Goal: Communication & Community: Ask a question

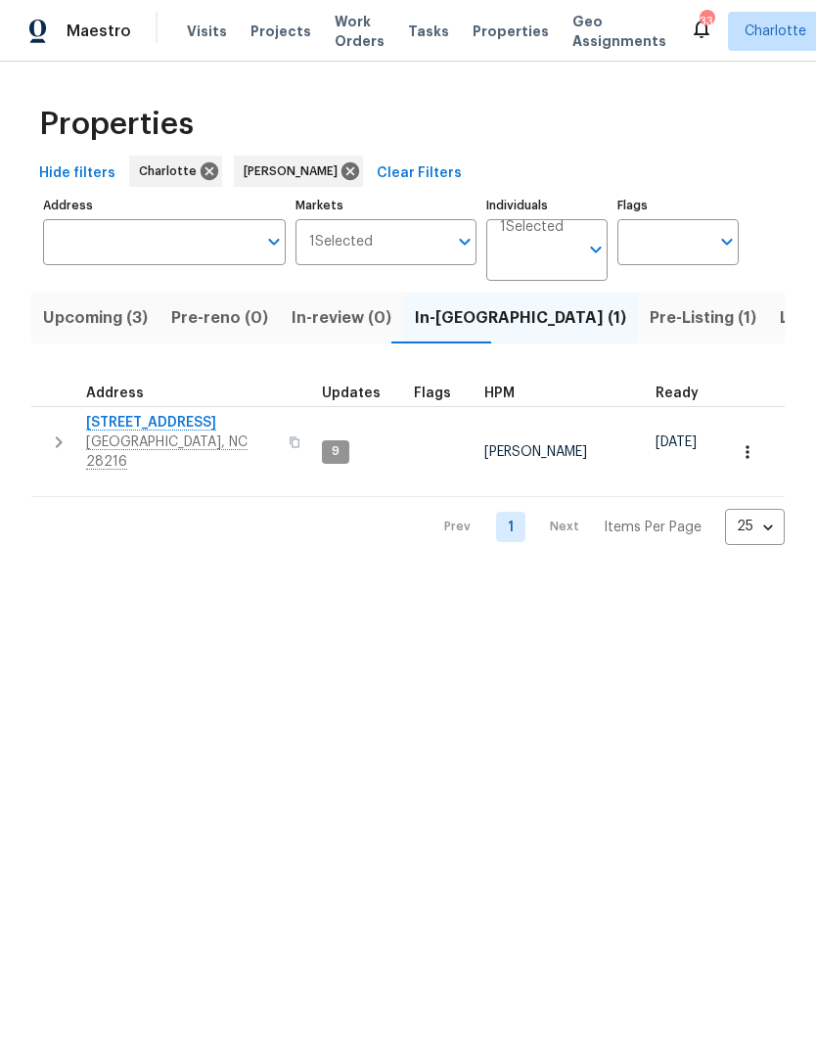
scroll to position [-34, 0]
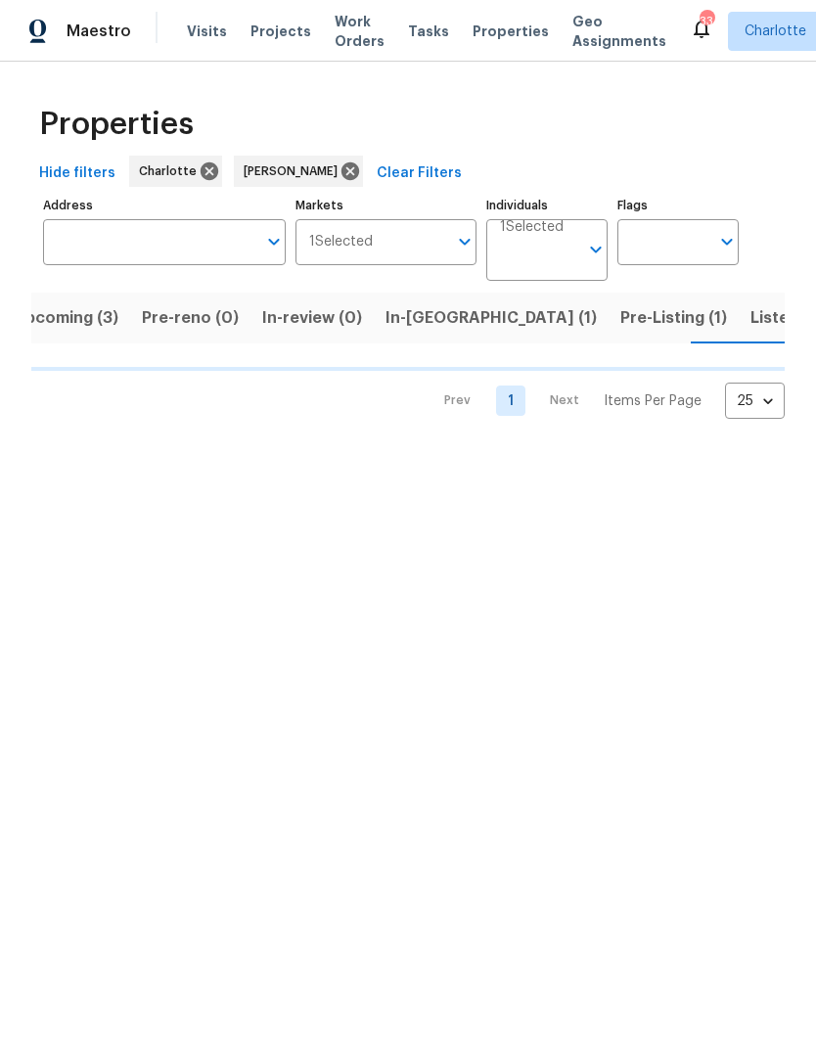
scroll to position [0, 32]
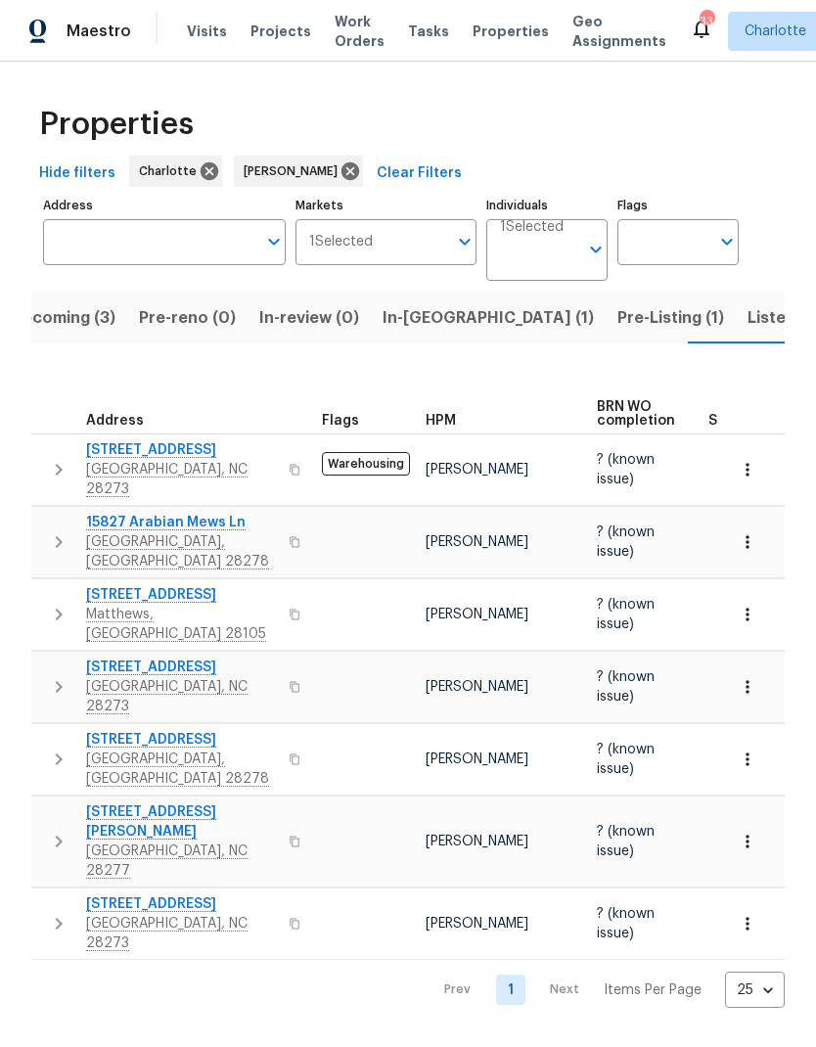
click at [430, 320] on span "In-reno (1)" at bounding box center [487, 317] width 211 height 27
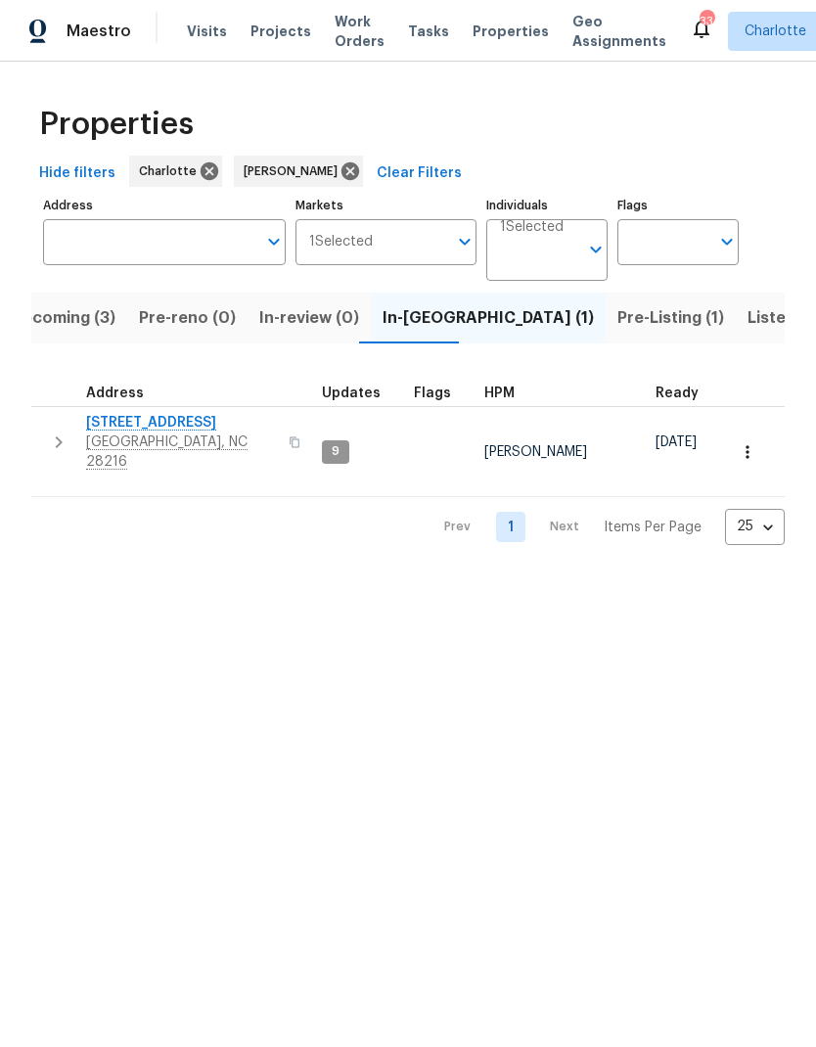
click at [617, 319] on span "Pre-Listing (1)" at bounding box center [670, 317] width 107 height 27
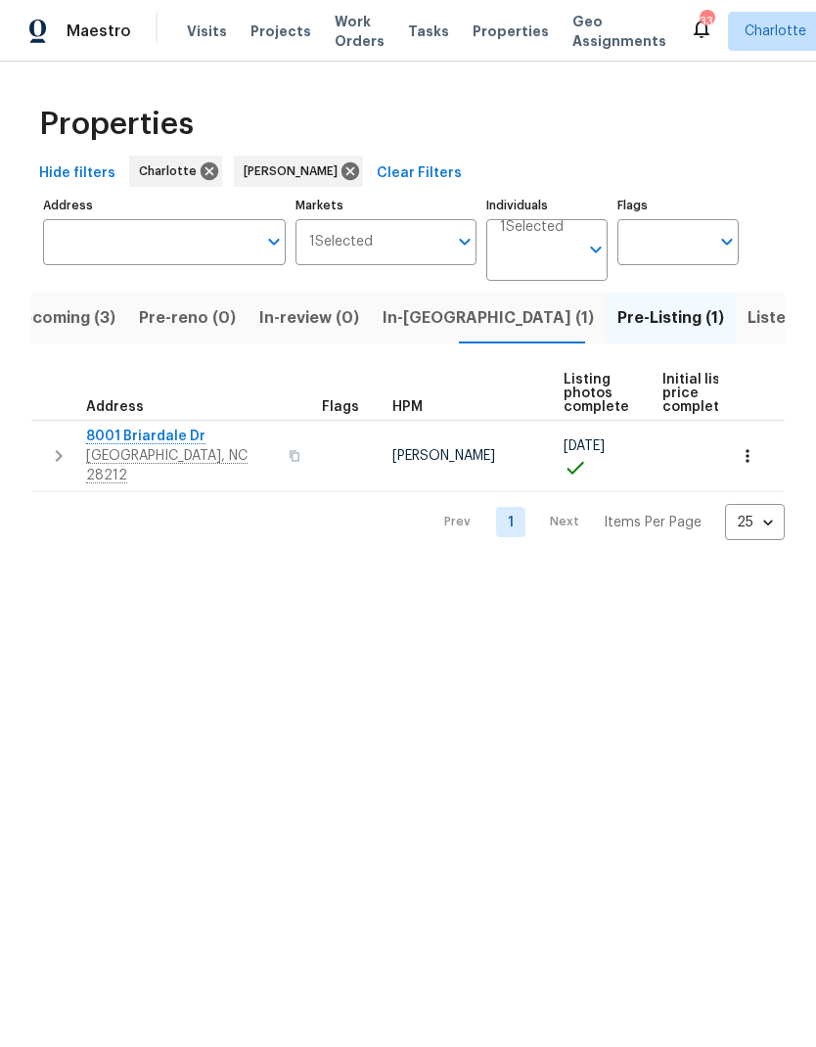
click at [104, 436] on span "8001 Briardale Dr" at bounding box center [181, 436] width 191 height 20
click at [396, 328] on span "In-reno (1)" at bounding box center [487, 317] width 211 height 27
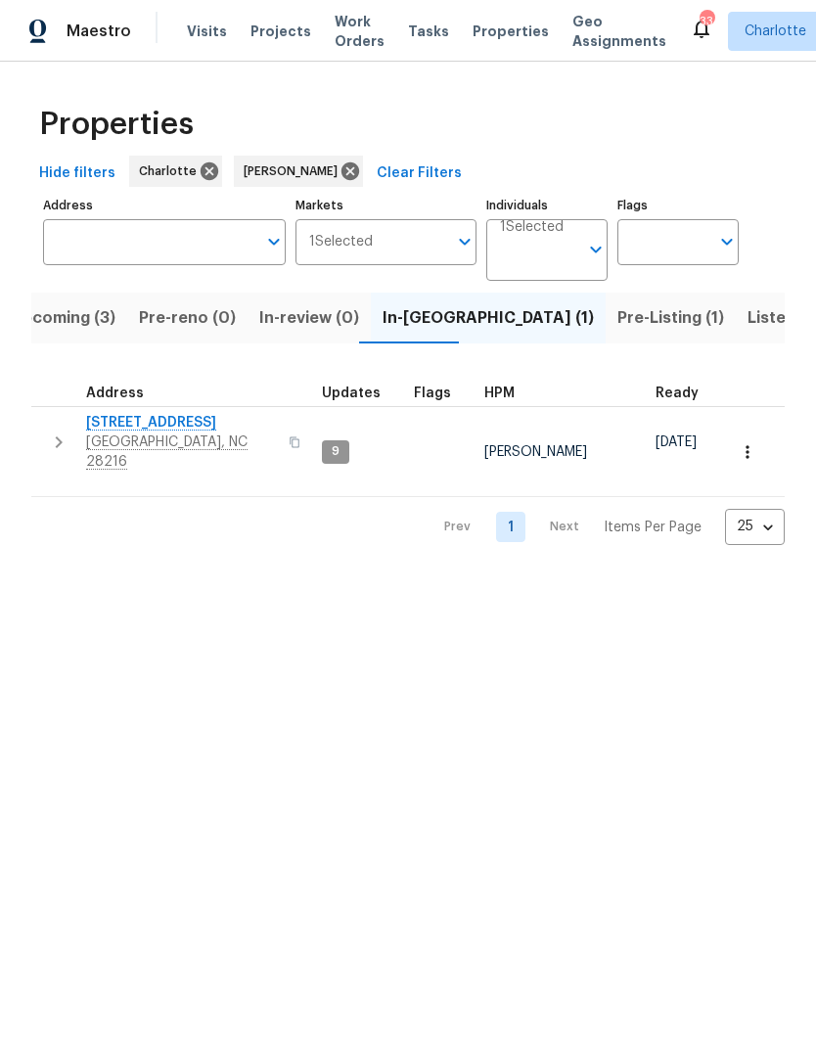
click at [747, 307] on span "Listed (22)" at bounding box center [788, 317] width 83 height 27
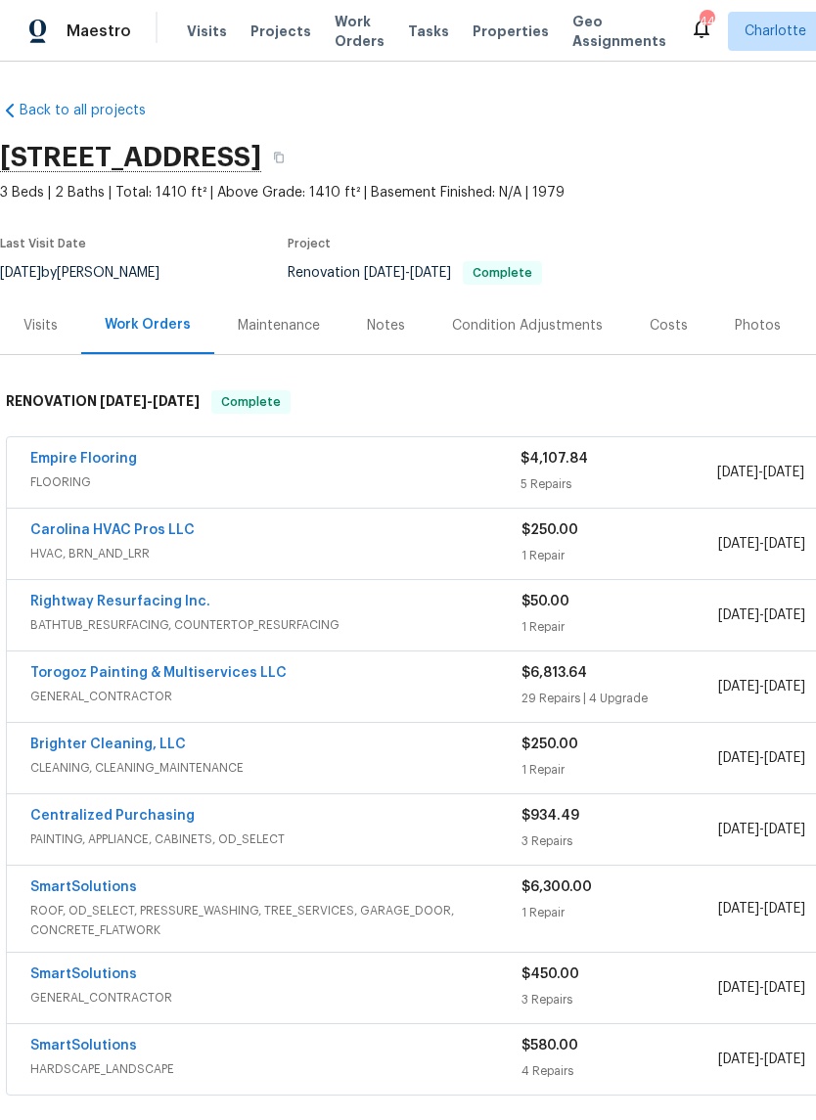
click at [763, 330] on div "Photos" at bounding box center [758, 326] width 46 height 20
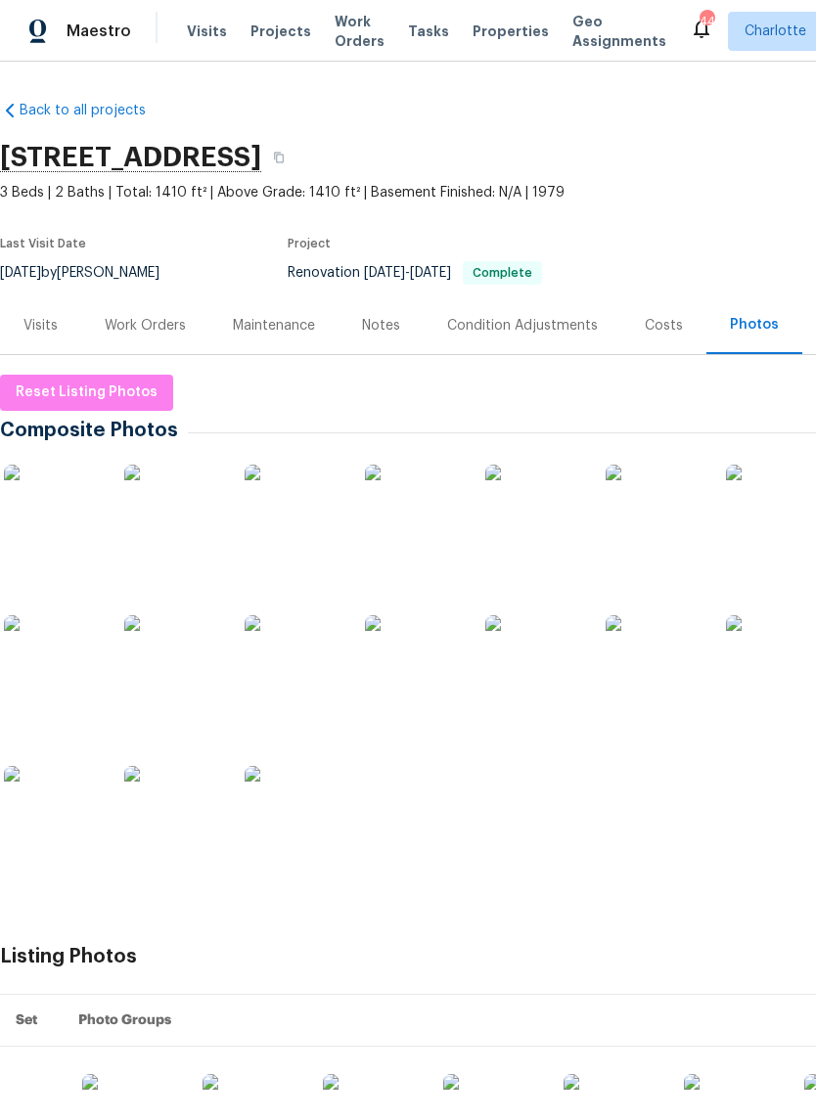
click at [68, 486] on img at bounding box center [53, 514] width 98 height 98
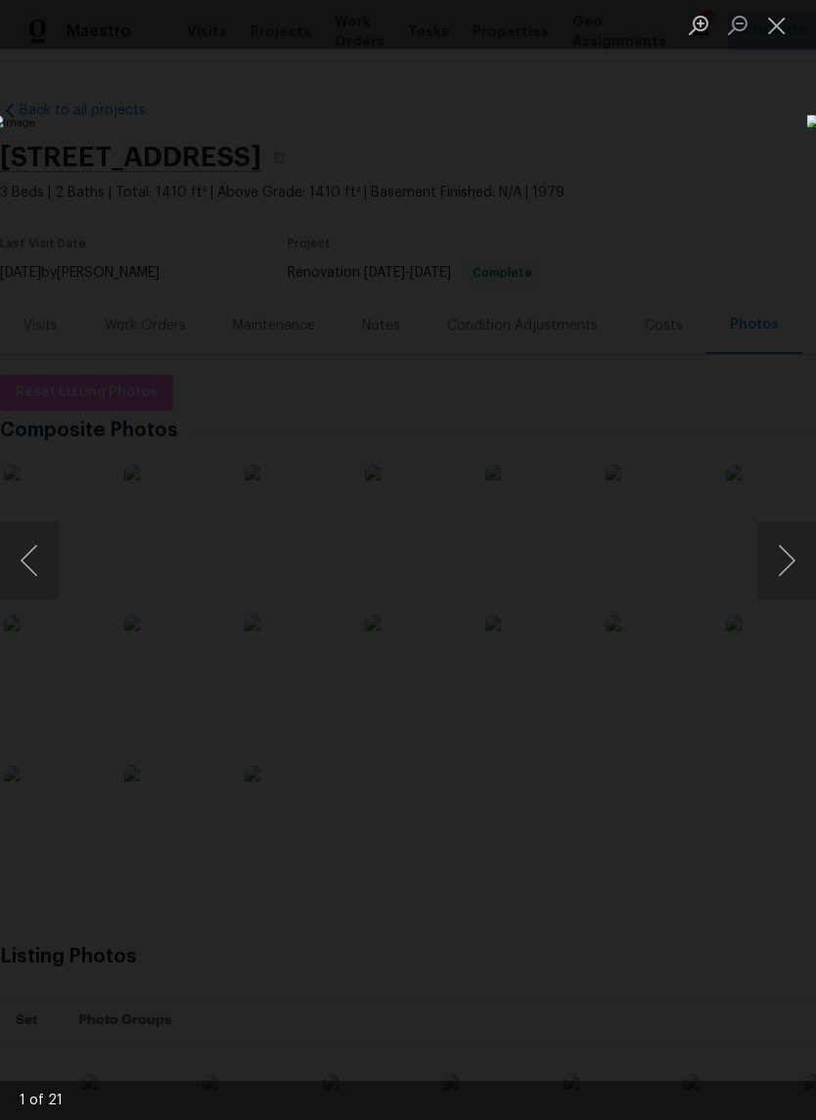
click at [789, 562] on button "Next image" at bounding box center [786, 560] width 59 height 78
click at [789, 554] on button "Next image" at bounding box center [786, 560] width 59 height 78
click at [784, 558] on button "Next image" at bounding box center [786, 560] width 59 height 78
click at [788, 553] on button "Next image" at bounding box center [786, 560] width 59 height 78
click at [789, 551] on button "Next image" at bounding box center [786, 560] width 59 height 78
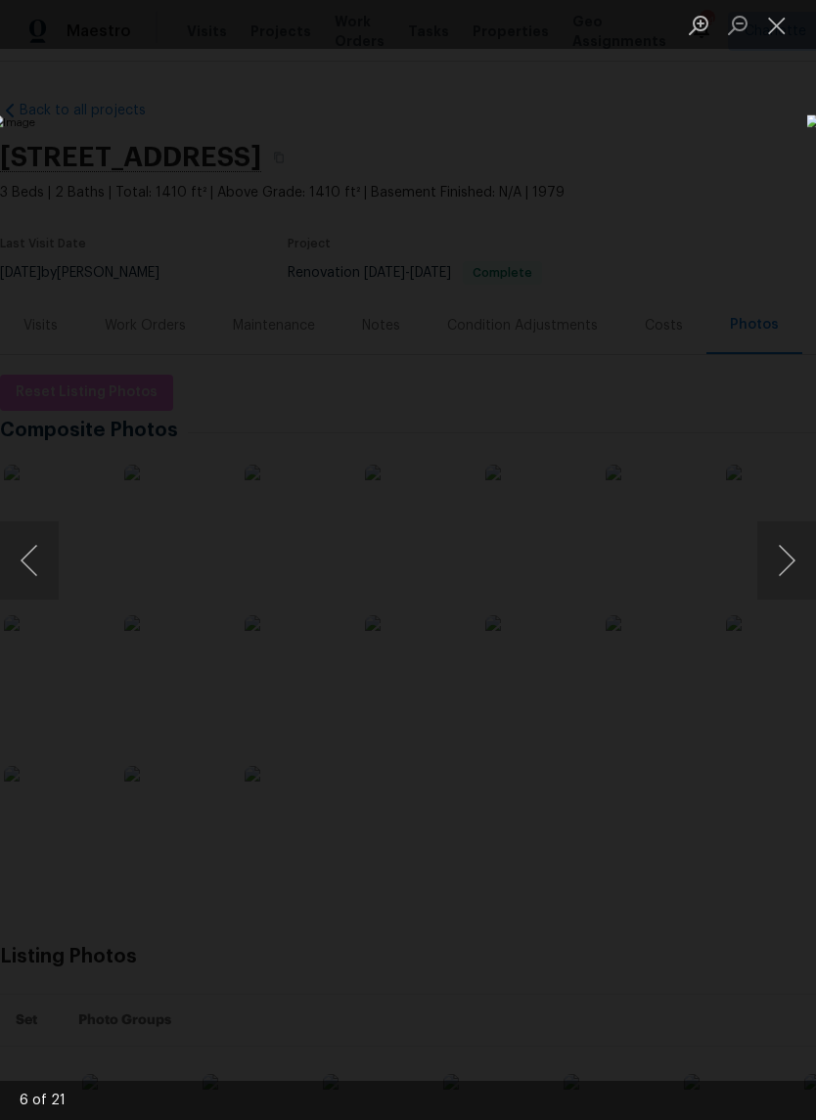
click at [789, 555] on button "Next image" at bounding box center [786, 560] width 59 height 78
click at [787, 542] on button "Next image" at bounding box center [786, 560] width 59 height 78
click at [26, 549] on button "Previous image" at bounding box center [29, 560] width 59 height 78
click at [786, 562] on button "Next image" at bounding box center [786, 560] width 59 height 78
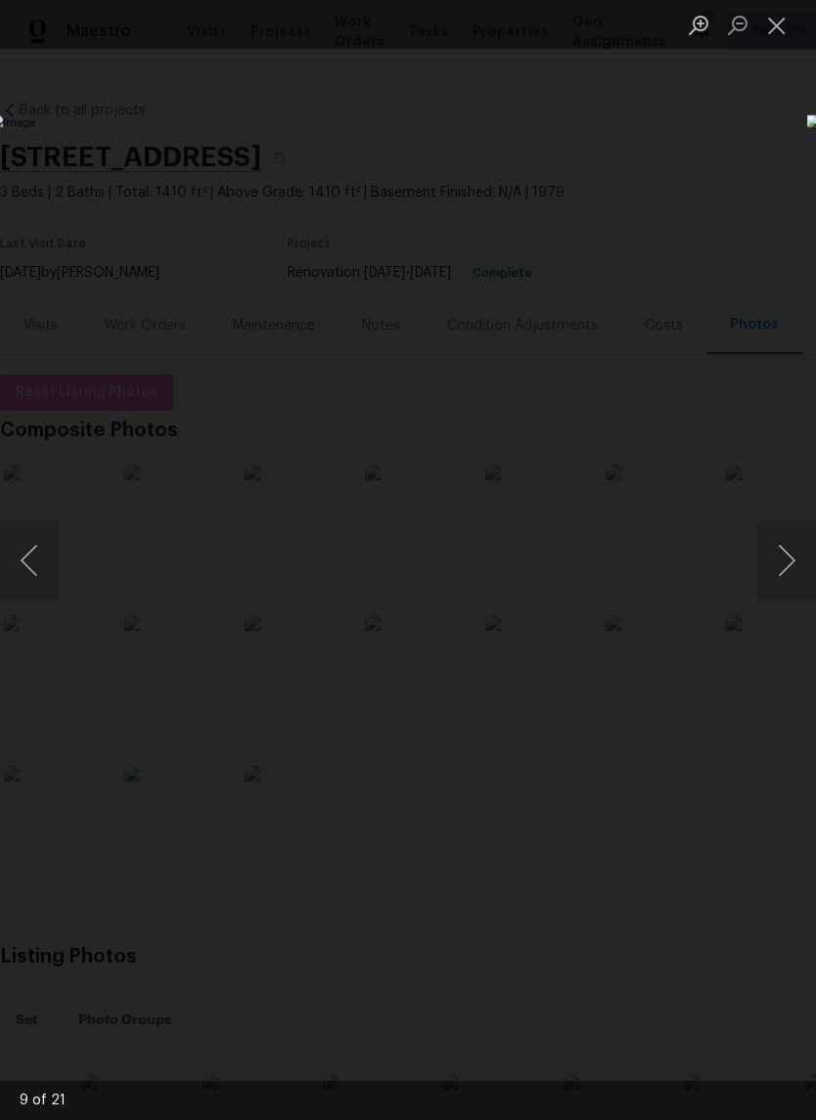
click at [789, 557] on button "Next image" at bounding box center [786, 560] width 59 height 78
click at [790, 545] on button "Next image" at bounding box center [786, 560] width 59 height 78
click at [790, 550] on button "Next image" at bounding box center [786, 560] width 59 height 78
click at [28, 556] on button "Previous image" at bounding box center [29, 560] width 59 height 78
click at [787, 545] on button "Next image" at bounding box center [786, 560] width 59 height 78
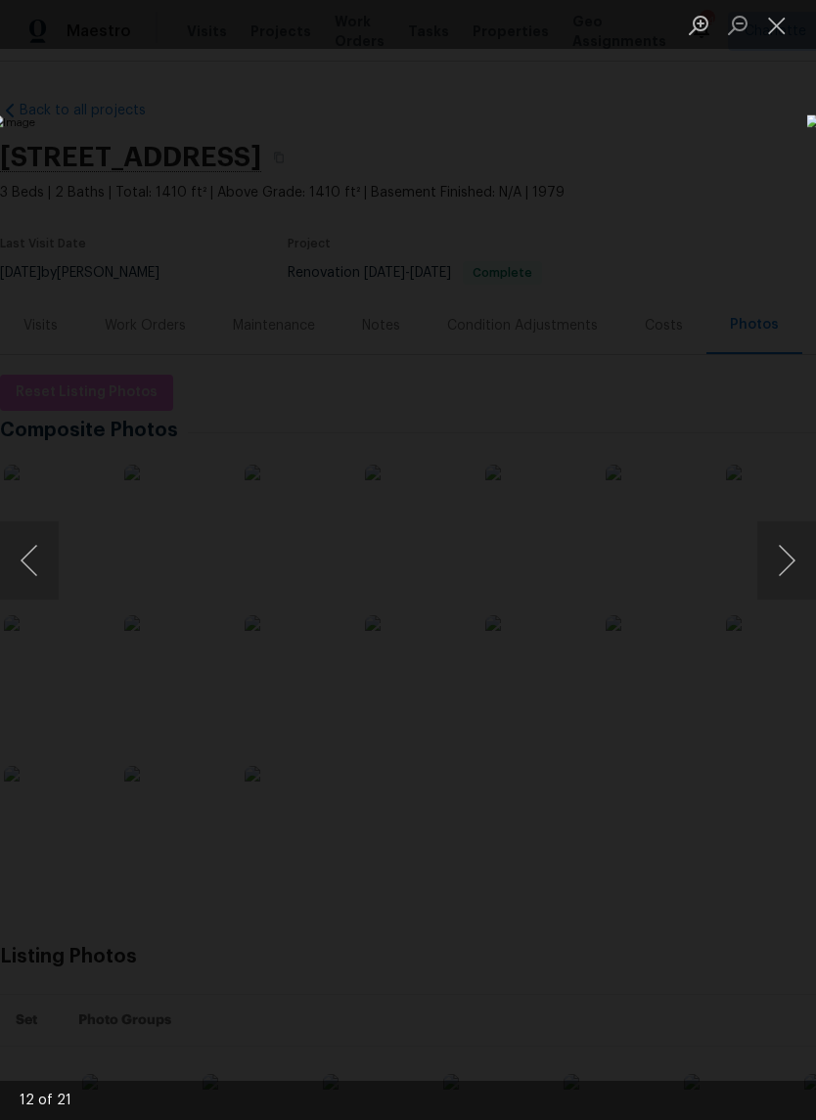
click at [49, 579] on button "Previous image" at bounding box center [29, 560] width 59 height 78
click at [792, 534] on button "Next image" at bounding box center [786, 560] width 59 height 78
click at [786, 537] on button "Next image" at bounding box center [786, 560] width 59 height 78
click at [789, 534] on button "Next image" at bounding box center [786, 560] width 59 height 78
click at [788, 537] on button "Next image" at bounding box center [786, 560] width 59 height 78
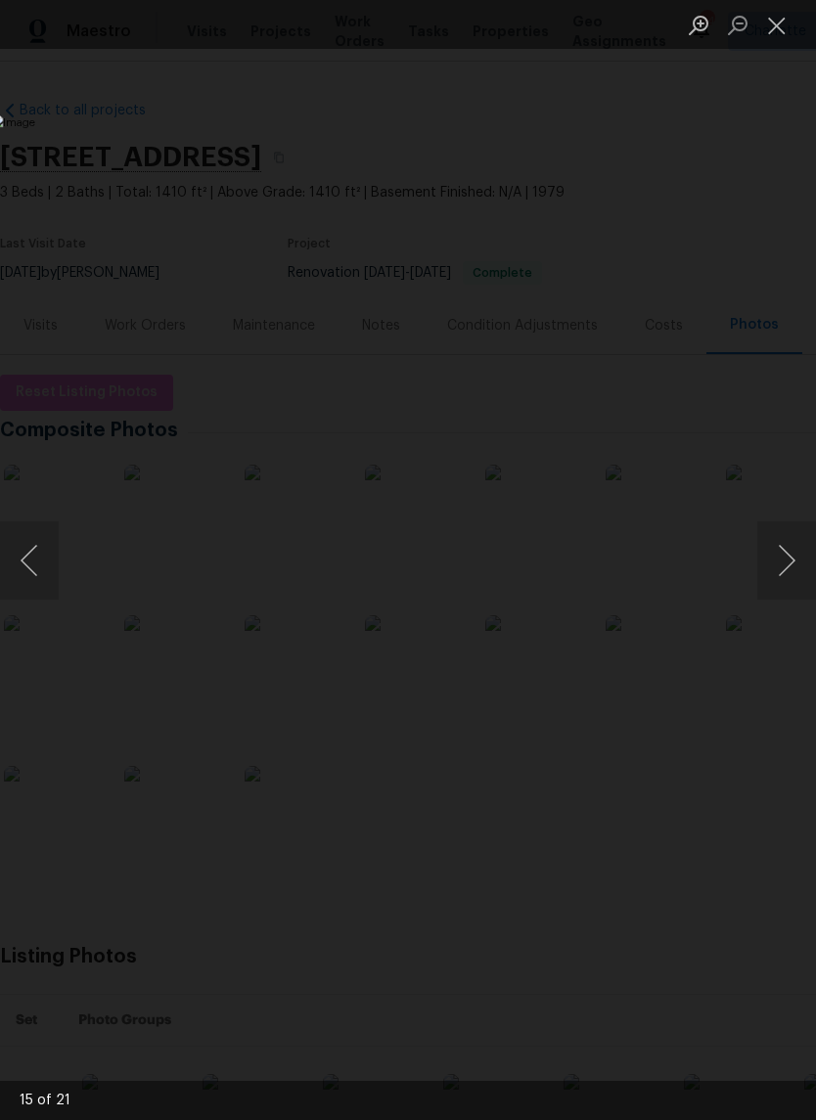
click at [789, 535] on button "Next image" at bounding box center [786, 560] width 59 height 78
click at [790, 533] on button "Next image" at bounding box center [786, 560] width 59 height 78
click at [790, 532] on button "Next image" at bounding box center [786, 560] width 59 height 78
click at [789, 532] on button "Next image" at bounding box center [786, 560] width 59 height 78
click at [791, 531] on button "Next image" at bounding box center [786, 560] width 59 height 78
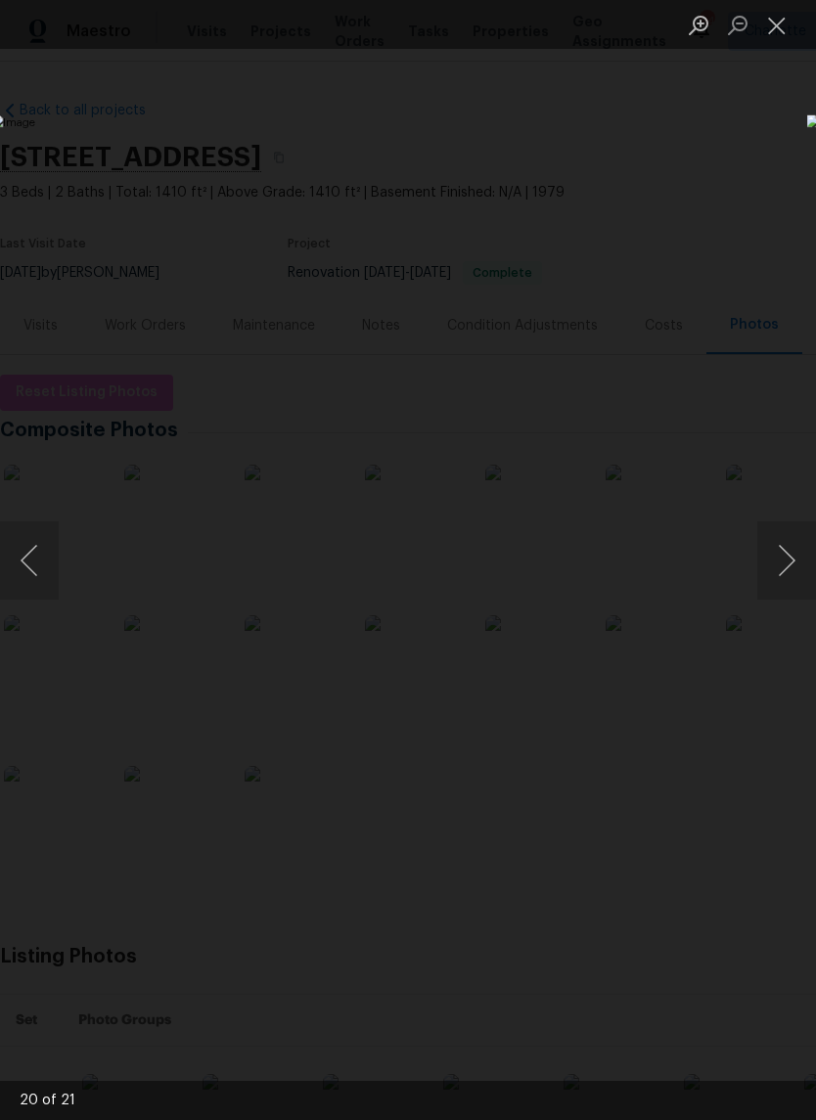
click at [791, 532] on button "Next image" at bounding box center [786, 560] width 59 height 78
click at [789, 531] on button "Next image" at bounding box center [786, 560] width 59 height 78
click at [758, 36] on button "Close lightbox" at bounding box center [776, 25] width 39 height 34
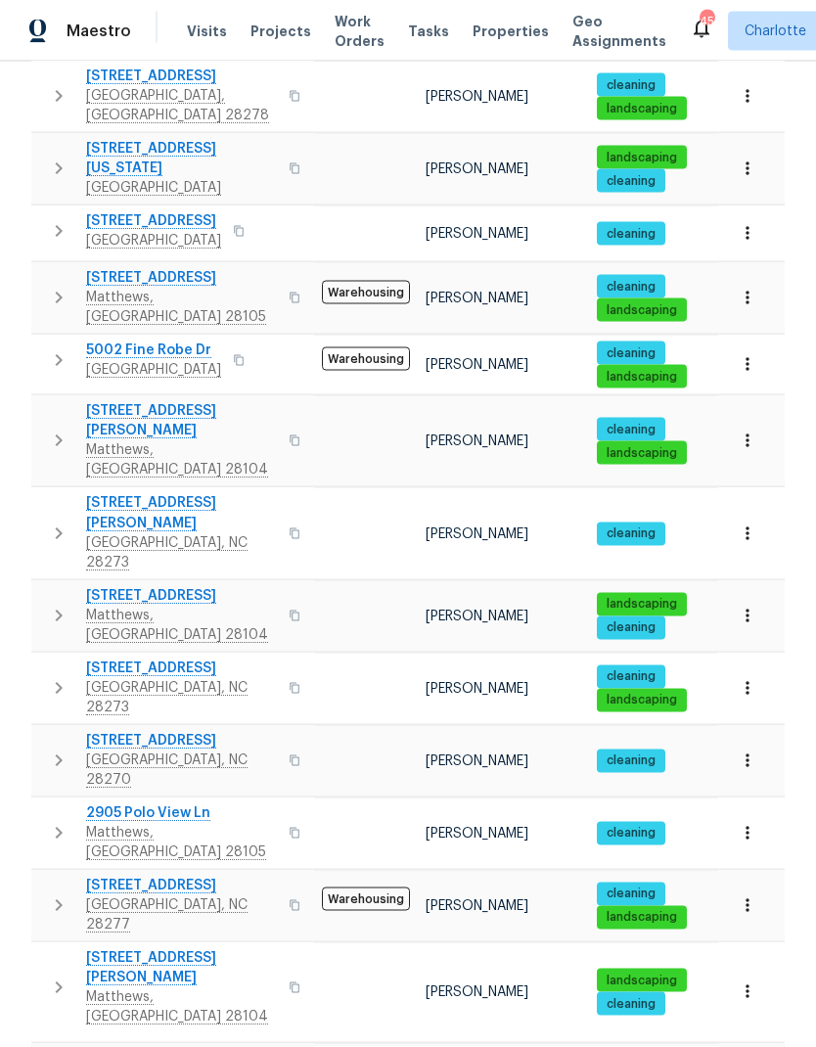
scroll to position [78, 0]
click at [235, 949] on span "[STREET_ADDRESS][PERSON_NAME]" at bounding box center [181, 968] width 191 height 39
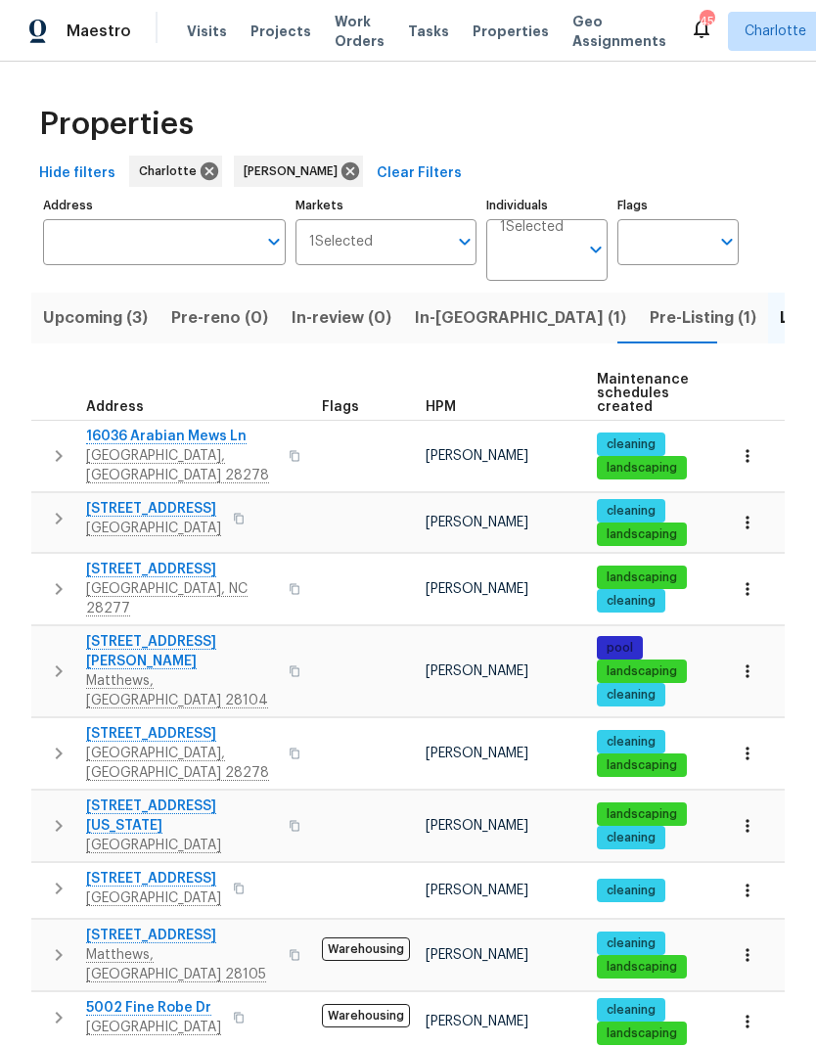
scroll to position [0, 0]
click at [456, 292] on button "In-reno (1)" at bounding box center [520, 317] width 235 height 51
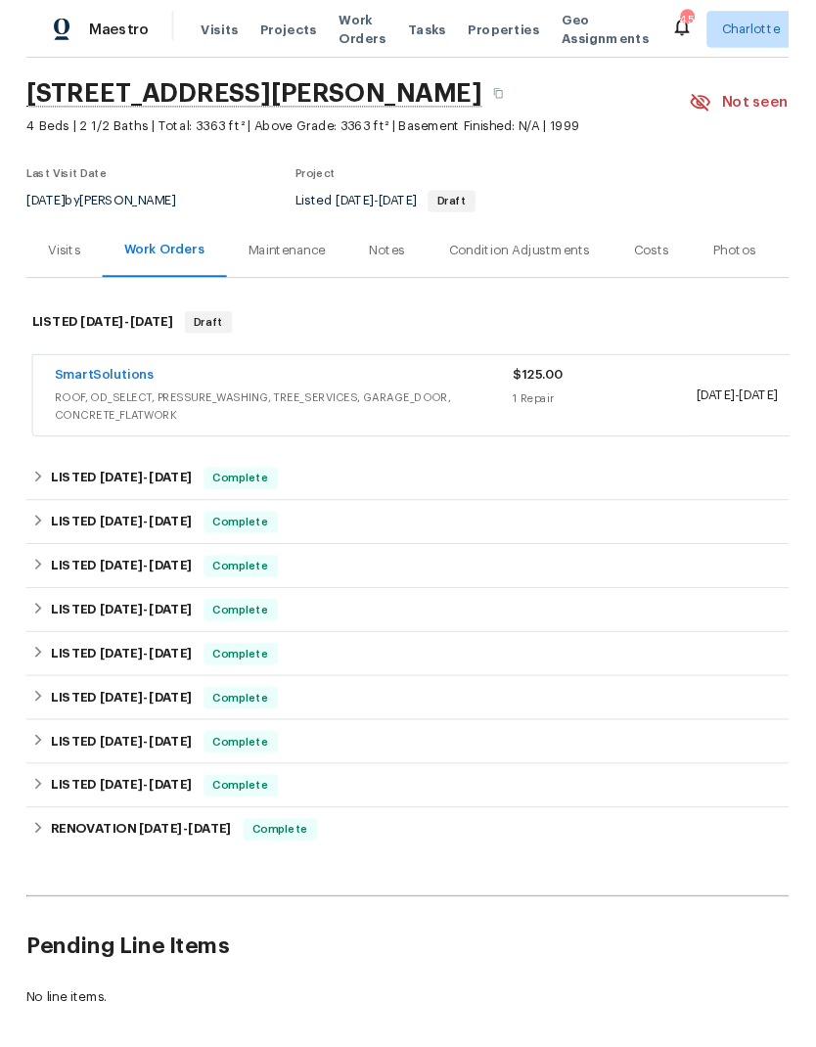
scroll to position [59, 0]
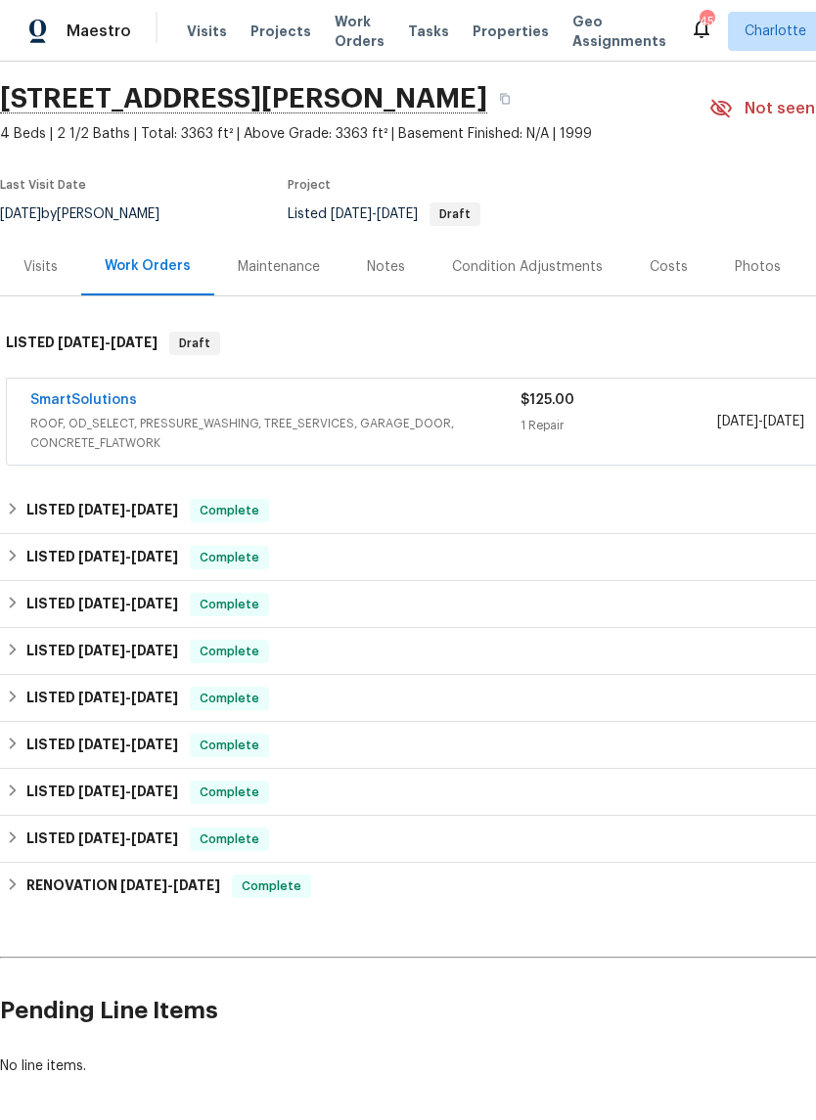
click at [49, 402] on link "SmartSolutions" at bounding box center [83, 400] width 107 height 14
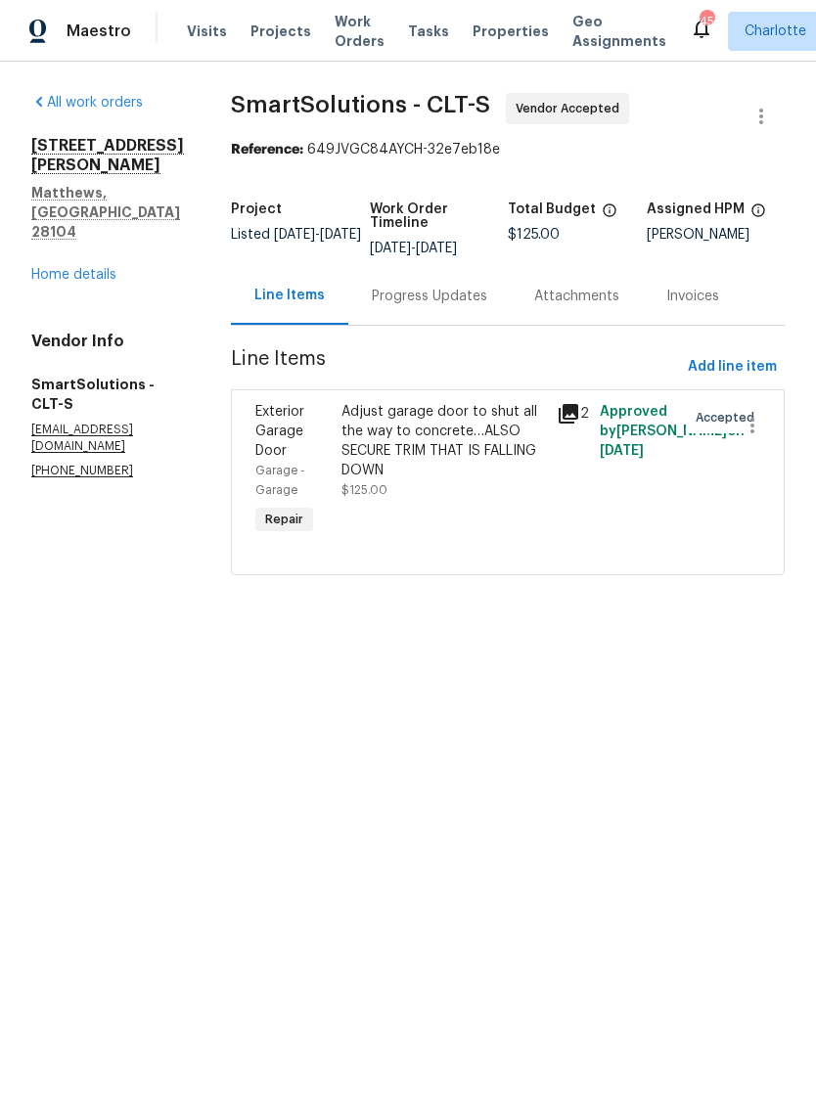
click at [565, 414] on icon at bounding box center [568, 413] width 23 height 23
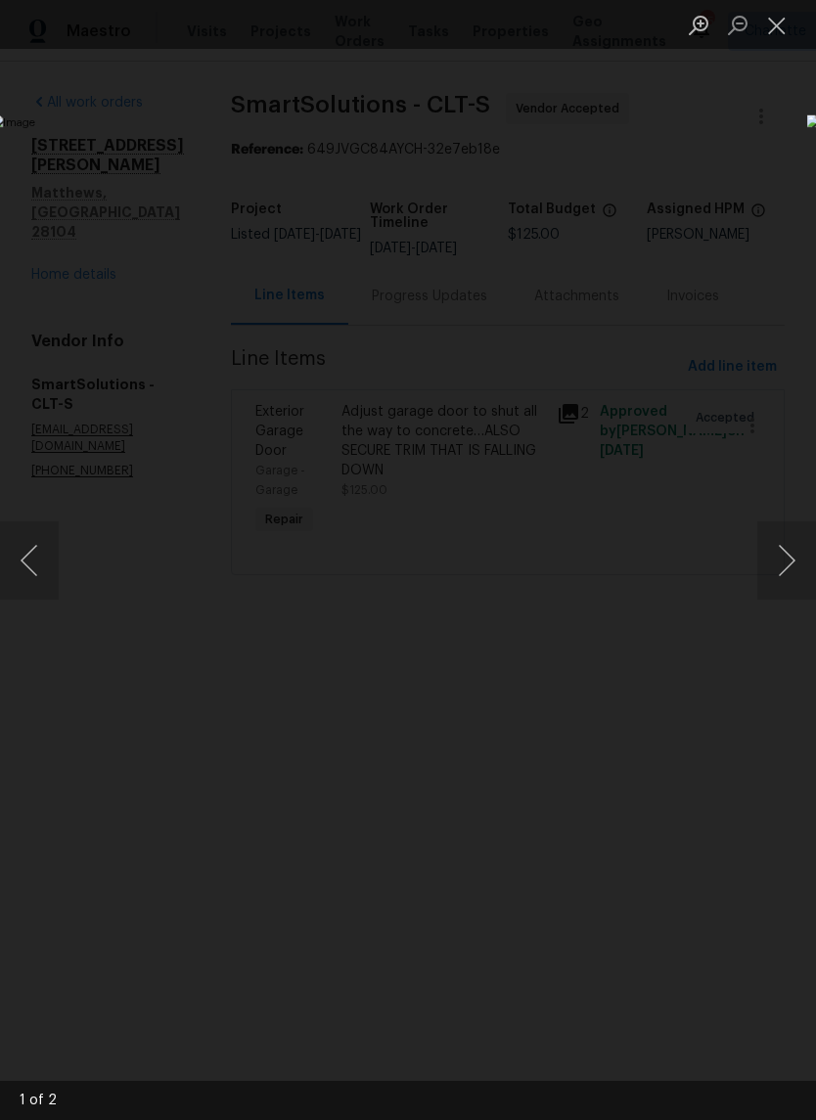
click at [776, 561] on button "Next image" at bounding box center [786, 560] width 59 height 78
click at [780, 562] on button "Next image" at bounding box center [786, 560] width 59 height 78
click at [784, 577] on button "Next image" at bounding box center [786, 560] width 59 height 78
click at [771, 42] on button "Close lightbox" at bounding box center [776, 25] width 39 height 34
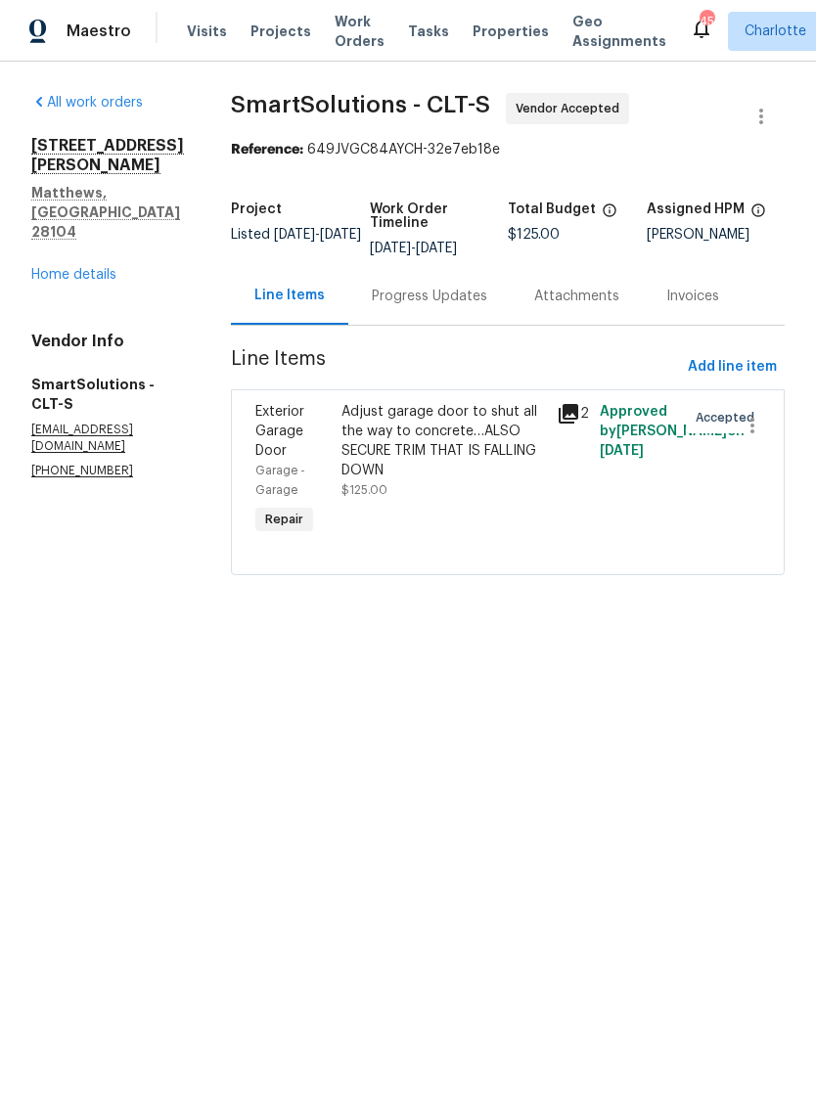
click at [487, 299] on div "Progress Updates" at bounding box center [429, 297] width 115 height 20
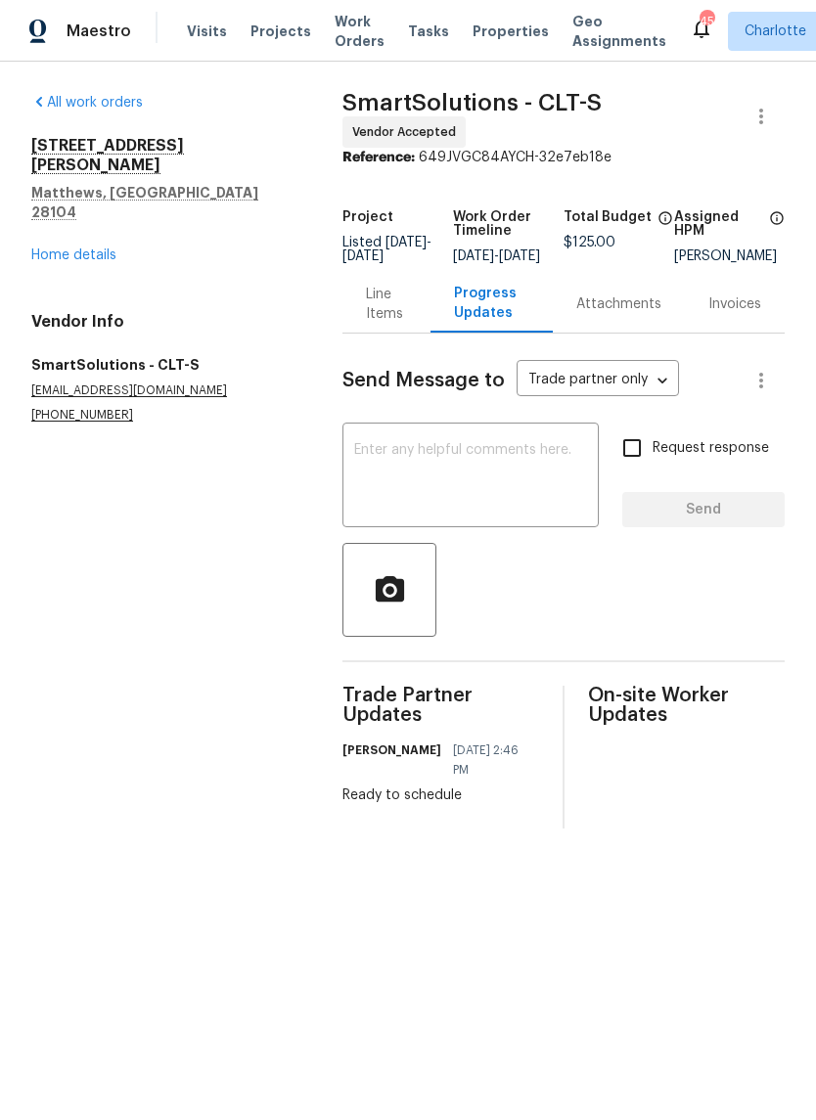
click at [383, 309] on div "Line Items" at bounding box center [386, 304] width 40 height 39
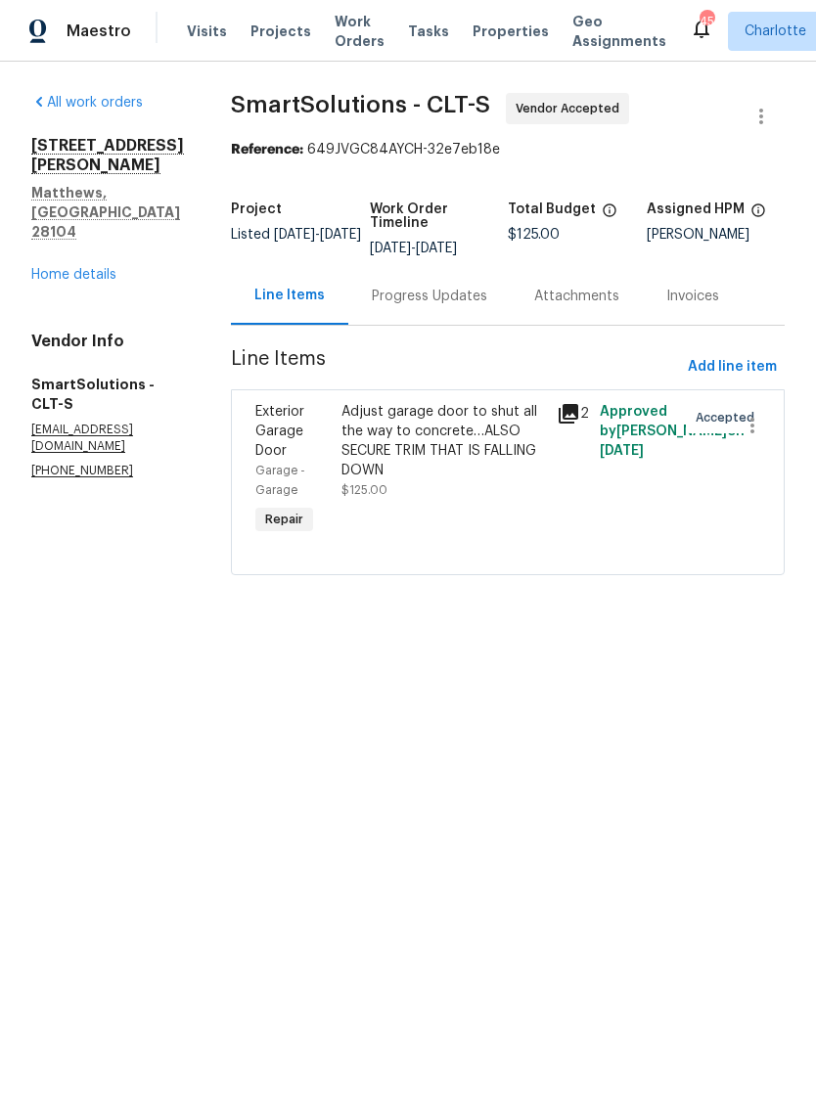
click at [480, 292] on div "Progress Updates" at bounding box center [429, 297] width 115 height 20
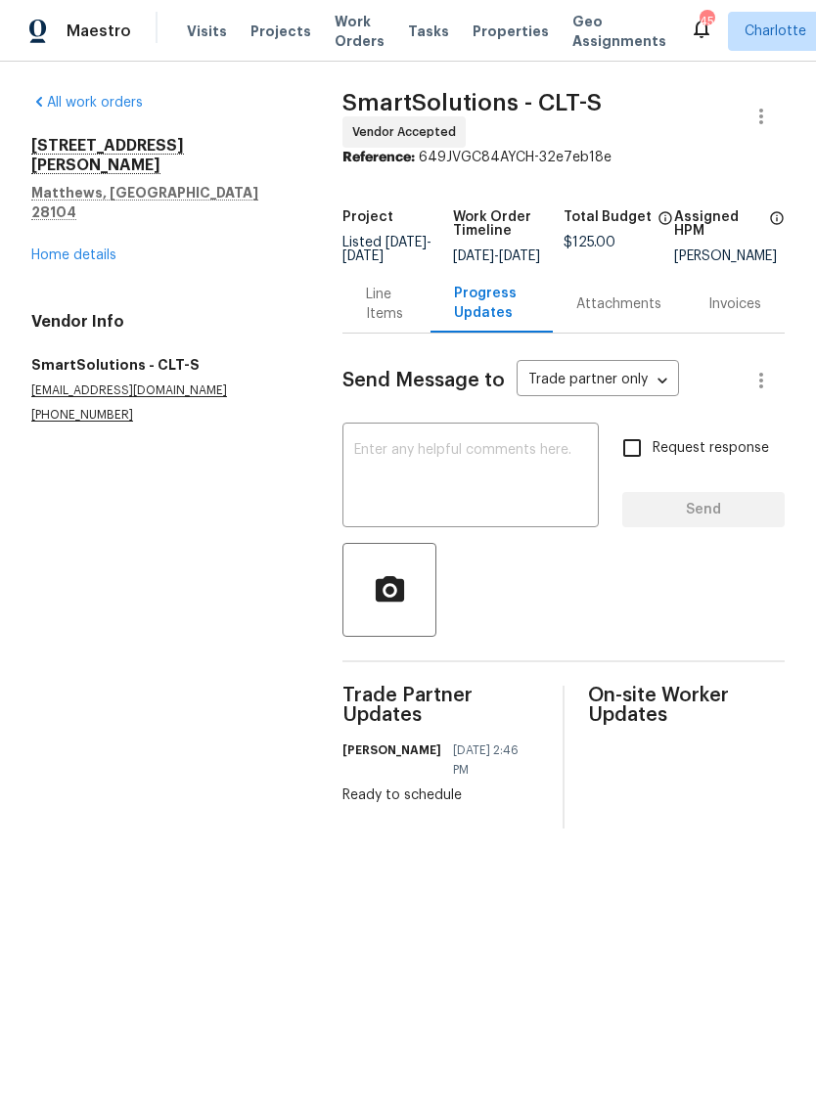
click at [496, 474] on textarea at bounding box center [470, 477] width 233 height 68
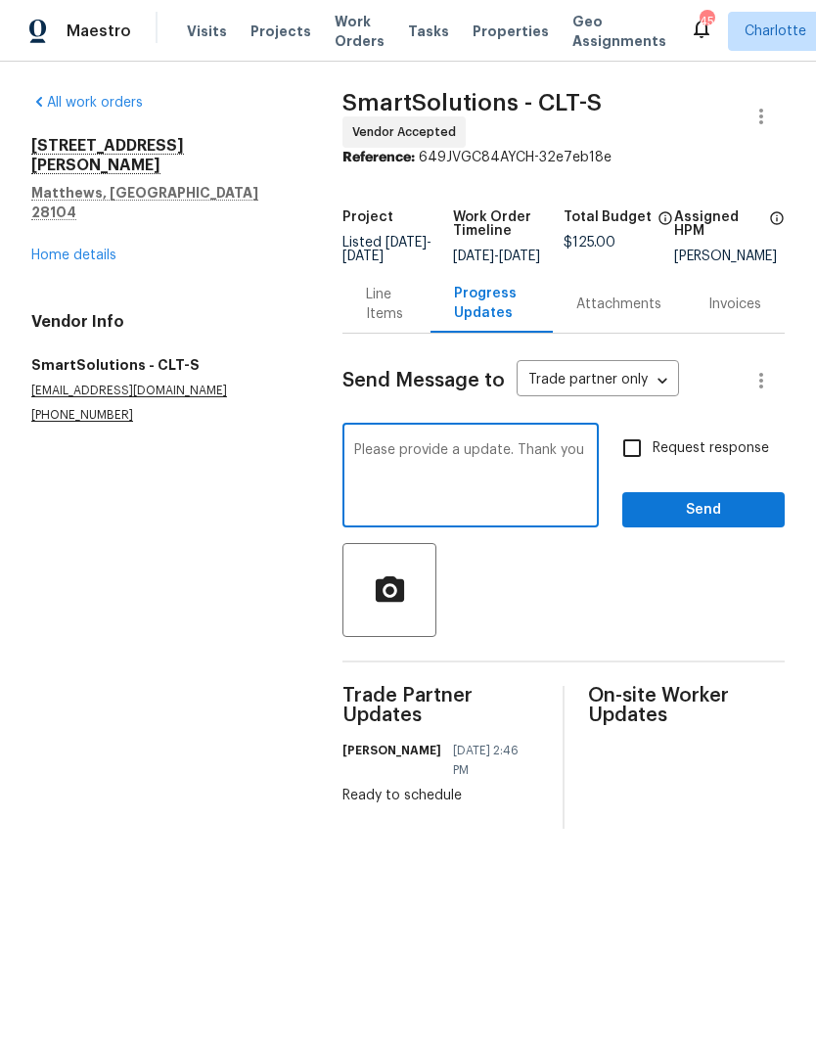
click at [439, 458] on textarea "Please provide a update. Thank you" at bounding box center [470, 477] width 233 height 68
click at [517, 443] on div "Please provide a update. Thank you x ​" at bounding box center [470, 477] width 256 height 100
click at [442, 453] on textarea "Please provide a update. Thank you" at bounding box center [470, 477] width 233 height 68
type textarea "Please provide an update. Thank you"
click at [636, 447] on input "Request response" at bounding box center [631, 447] width 41 height 41
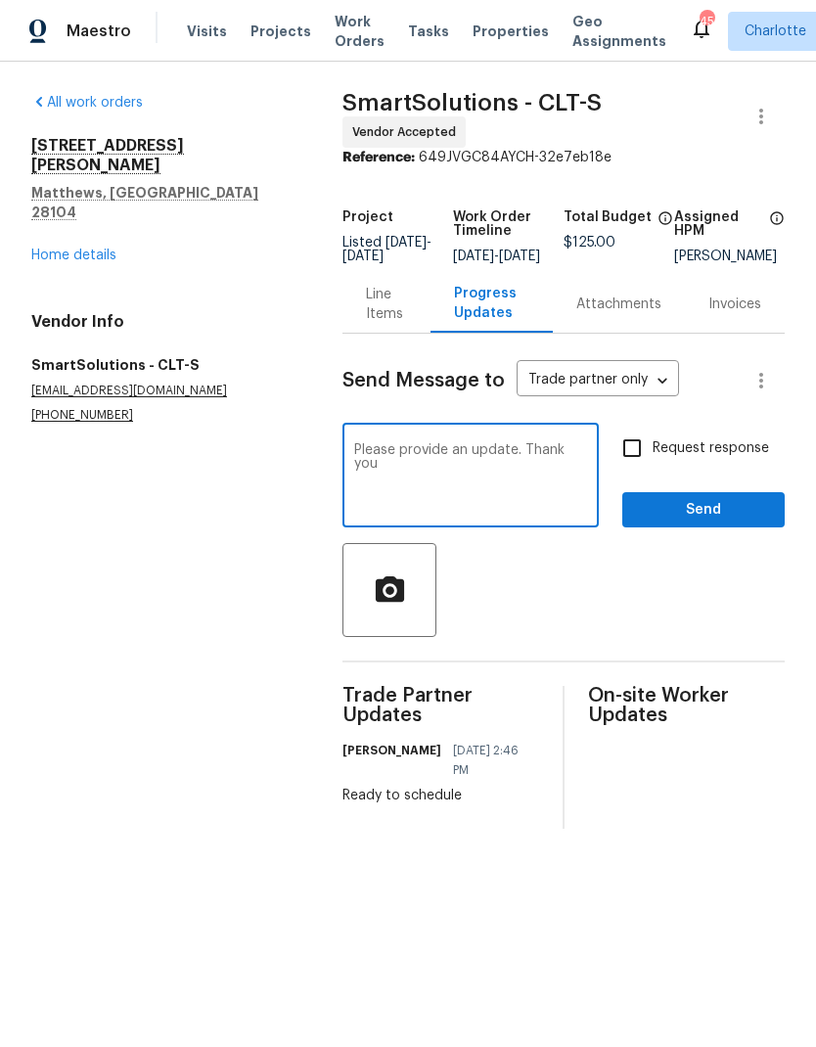
checkbox input "true"
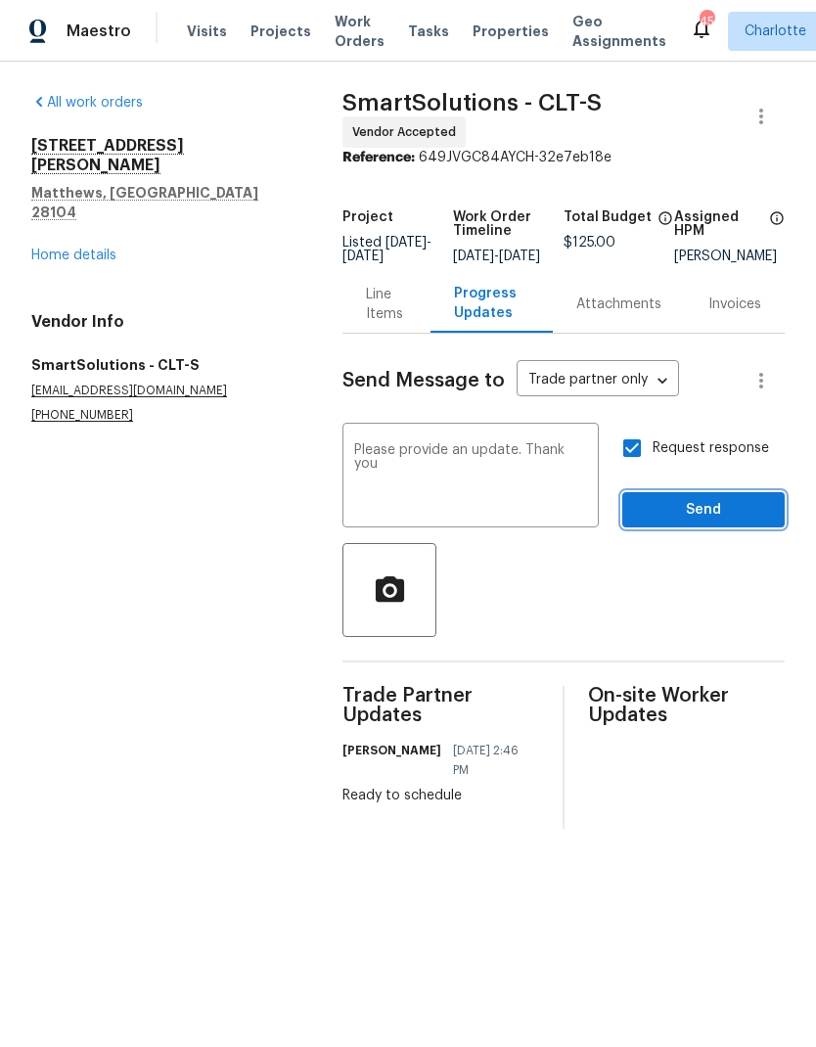
click at [715, 512] on span "Send" at bounding box center [703, 510] width 131 height 24
